Goal: Information Seeking & Learning: Learn about a topic

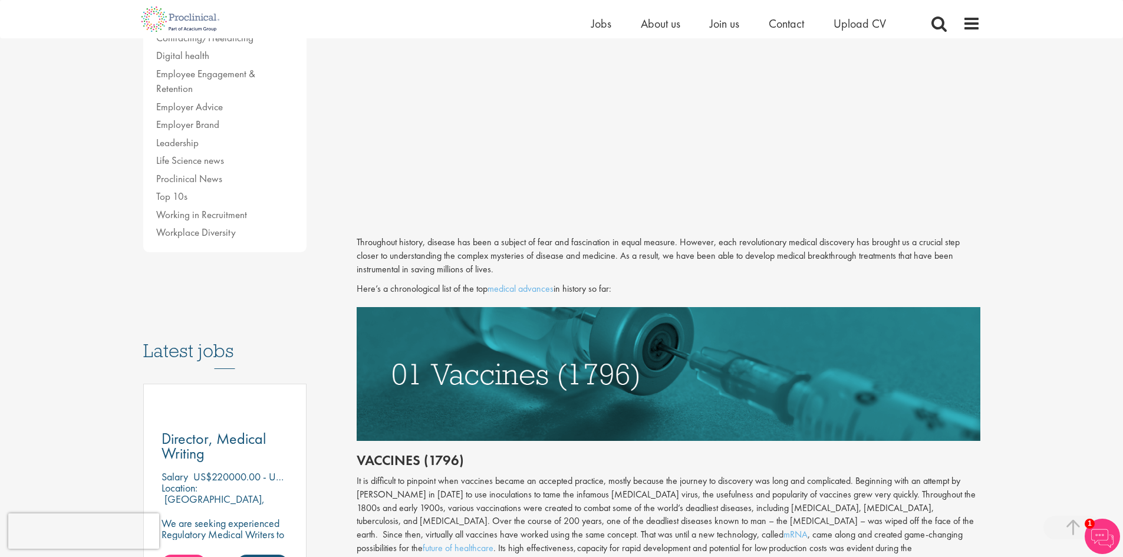
scroll to position [355, 0]
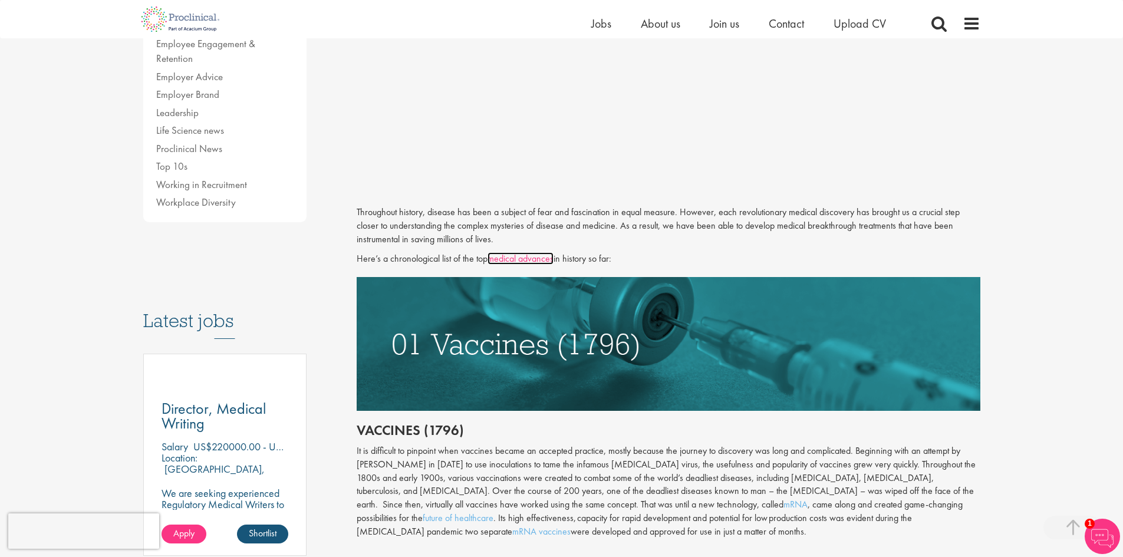
click at [538, 260] on link "medical advances" at bounding box center [521, 258] width 66 height 12
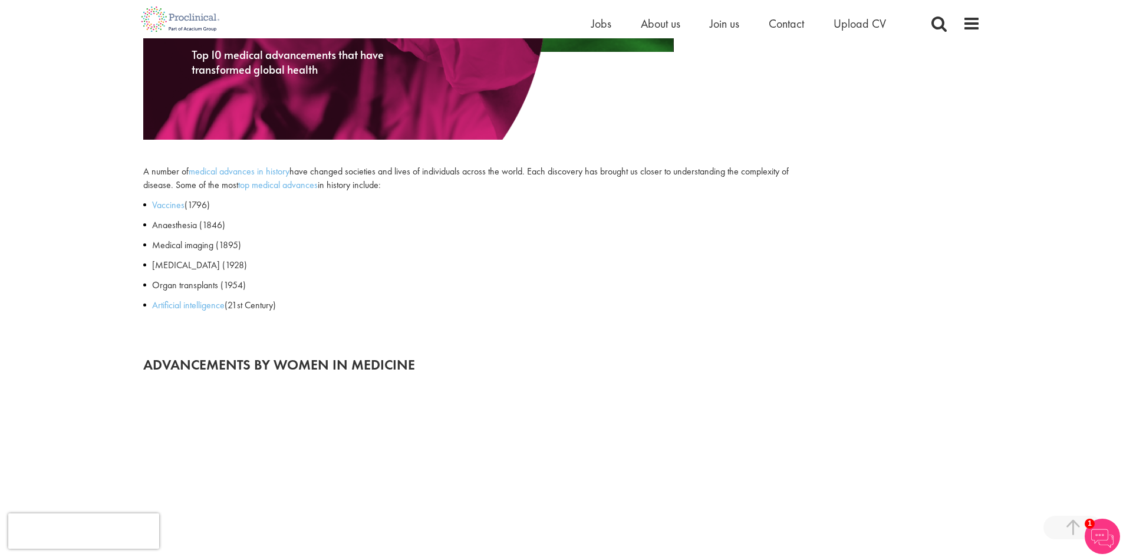
scroll to position [472, 0]
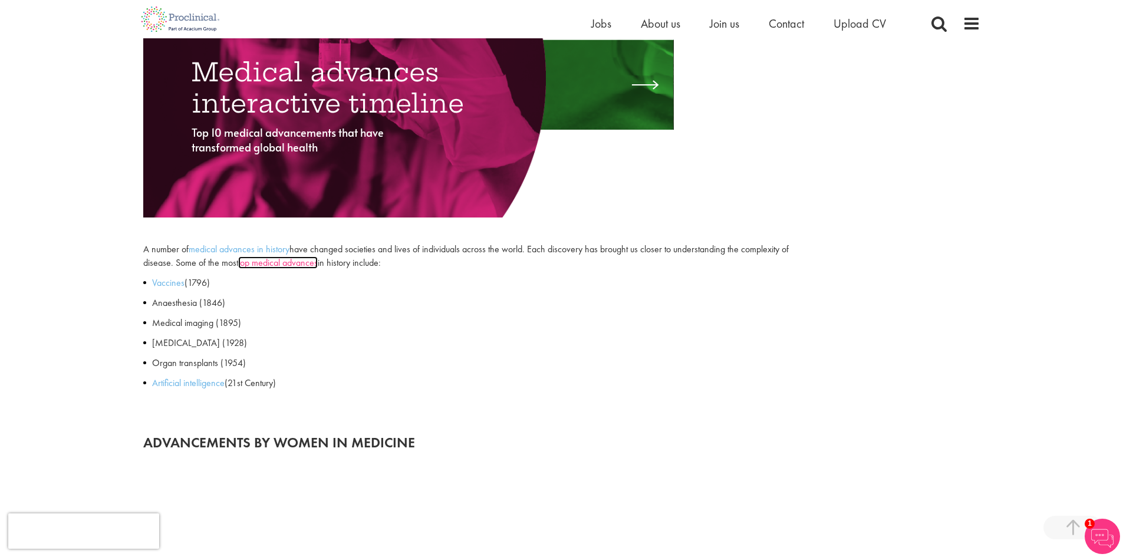
click at [262, 264] on link "top medical advances" at bounding box center [278, 263] width 80 height 12
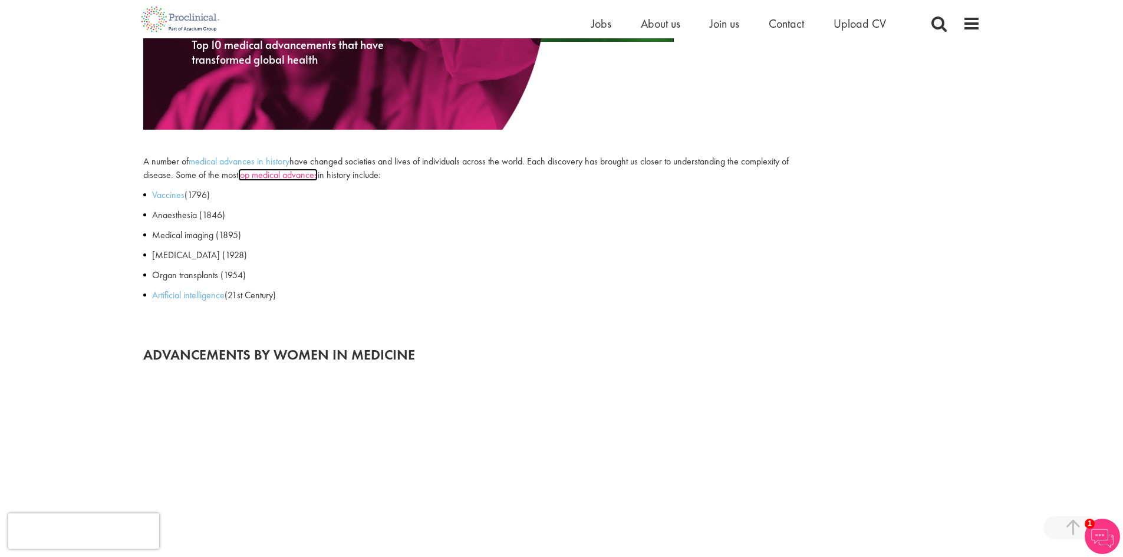
scroll to position [531, 0]
